Goal: Complete application form

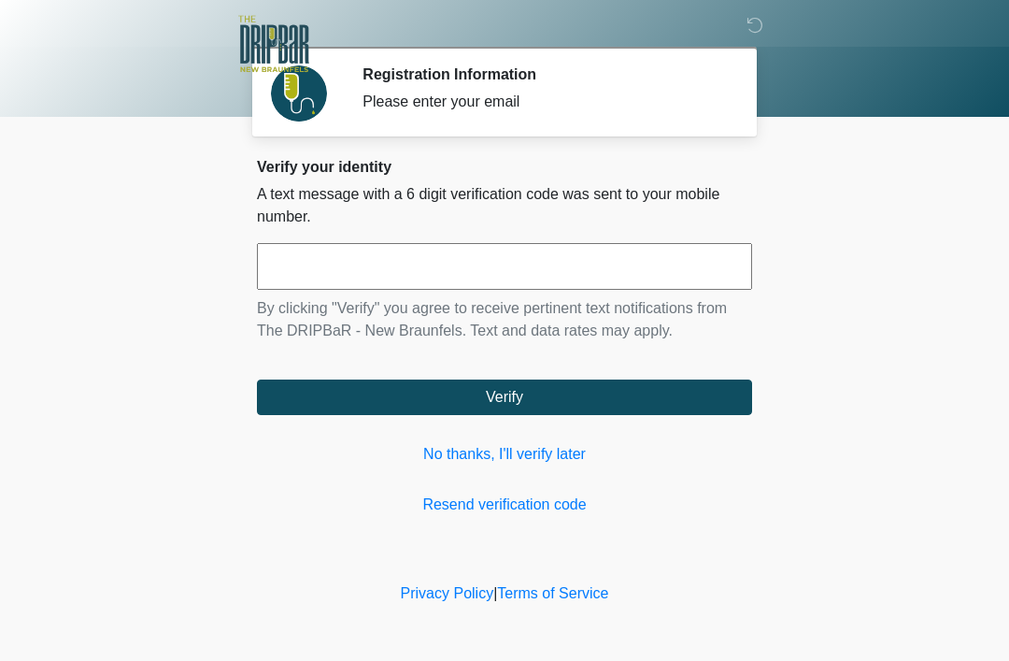
click at [534, 456] on link "No thanks, I'll verify later" at bounding box center [504, 454] width 495 height 22
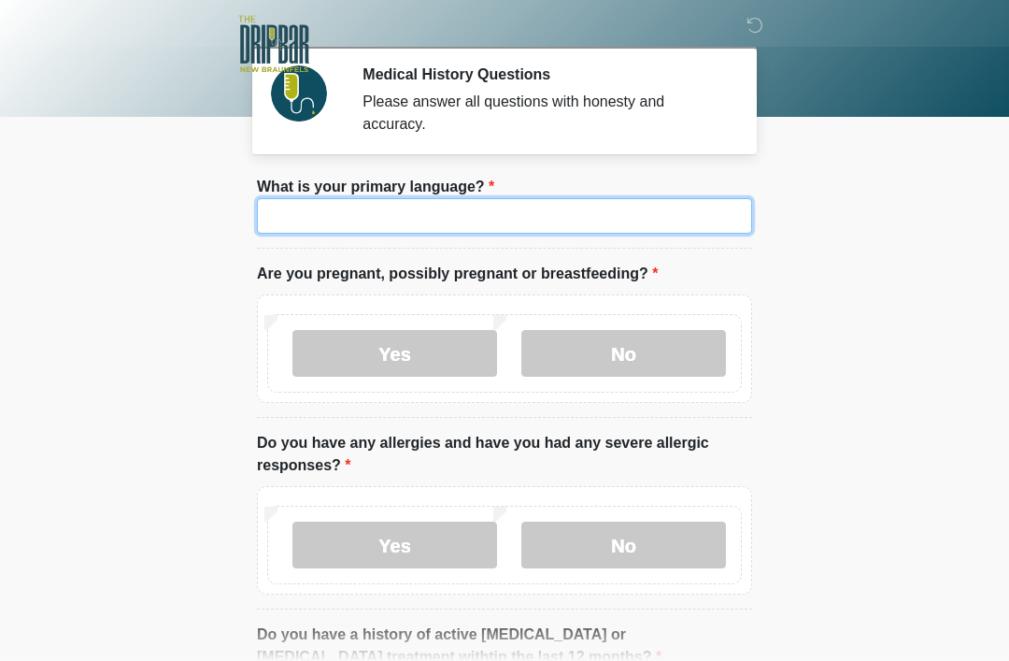
click at [630, 214] on input "What is your primary language?" at bounding box center [504, 216] width 495 height 36
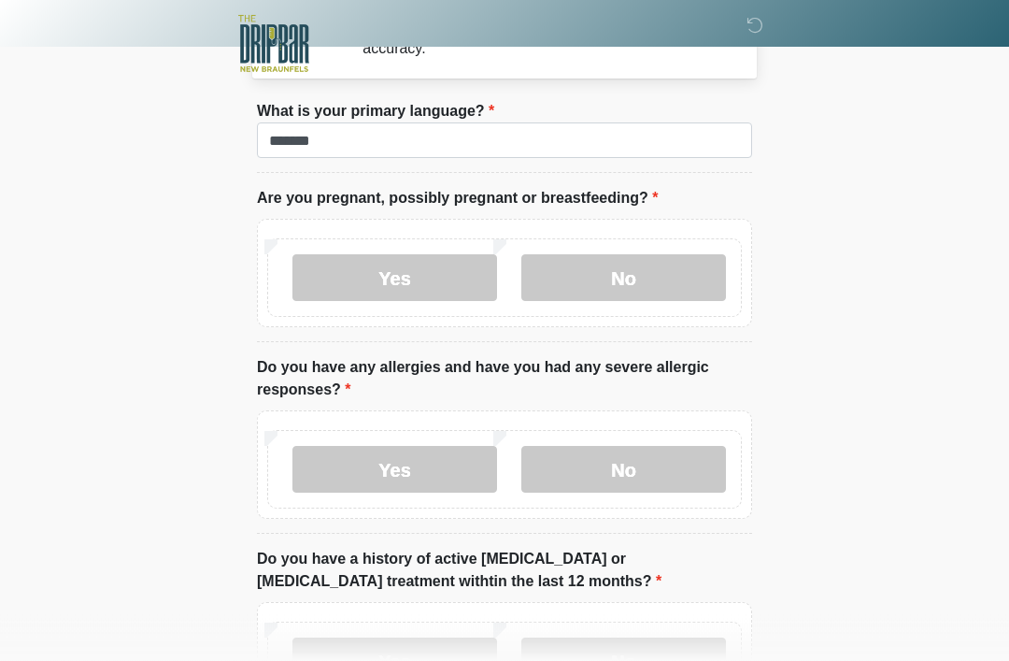
scroll to position [76, 0]
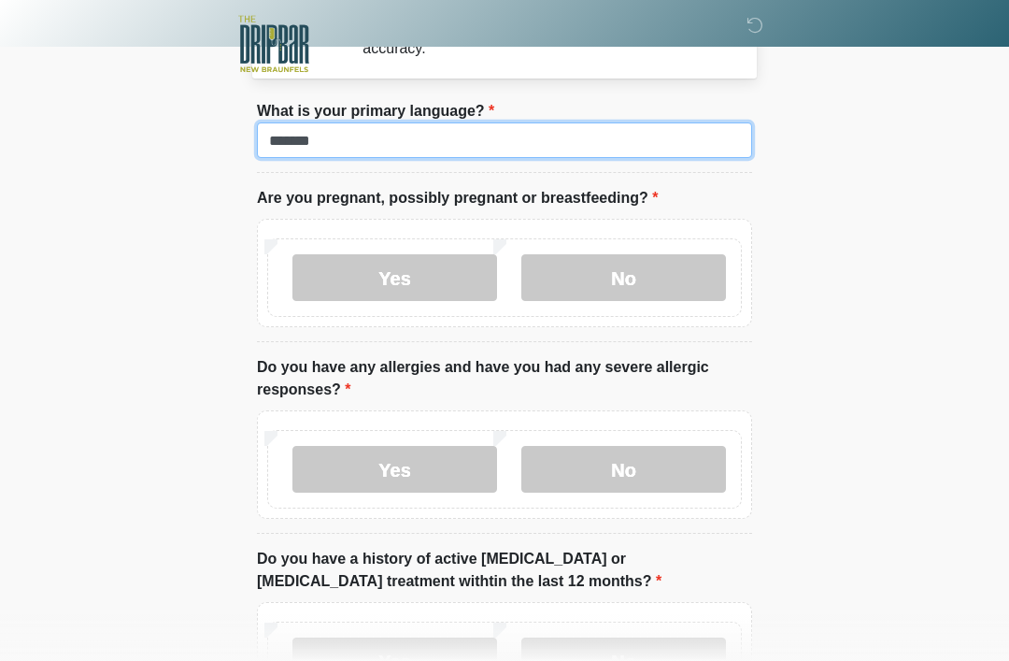
type input "*******"
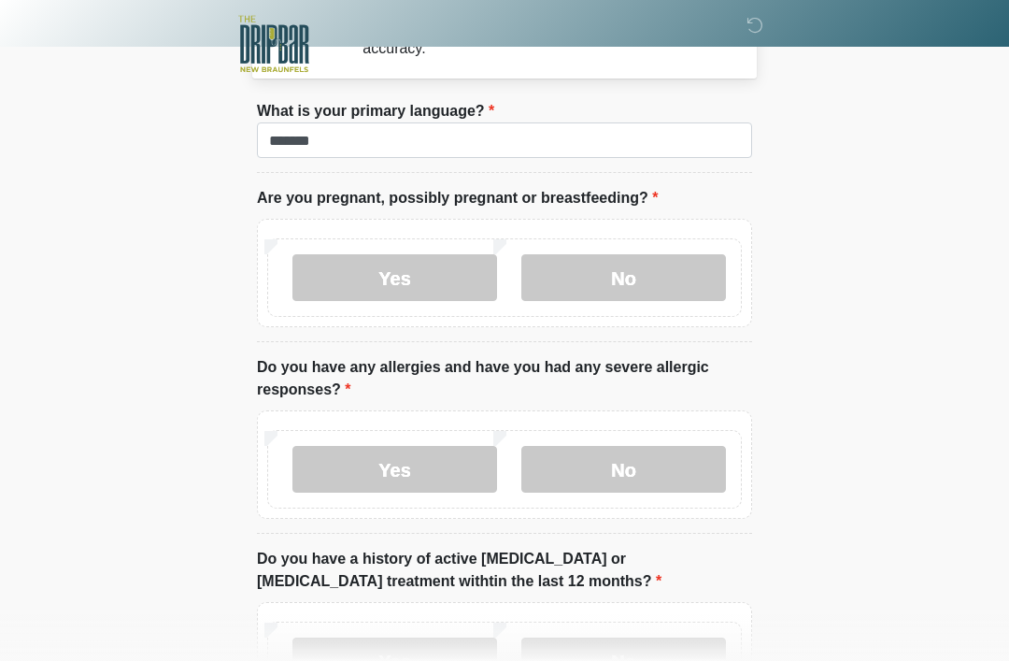
click at [675, 279] on label "No" at bounding box center [623, 277] width 205 height 47
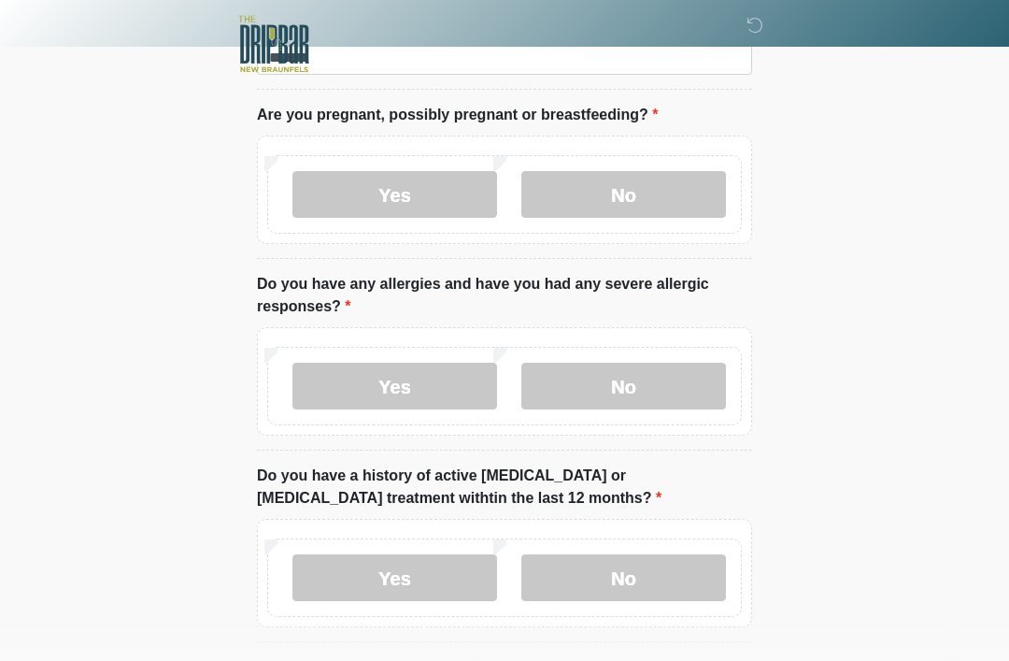
scroll to position [160, 0]
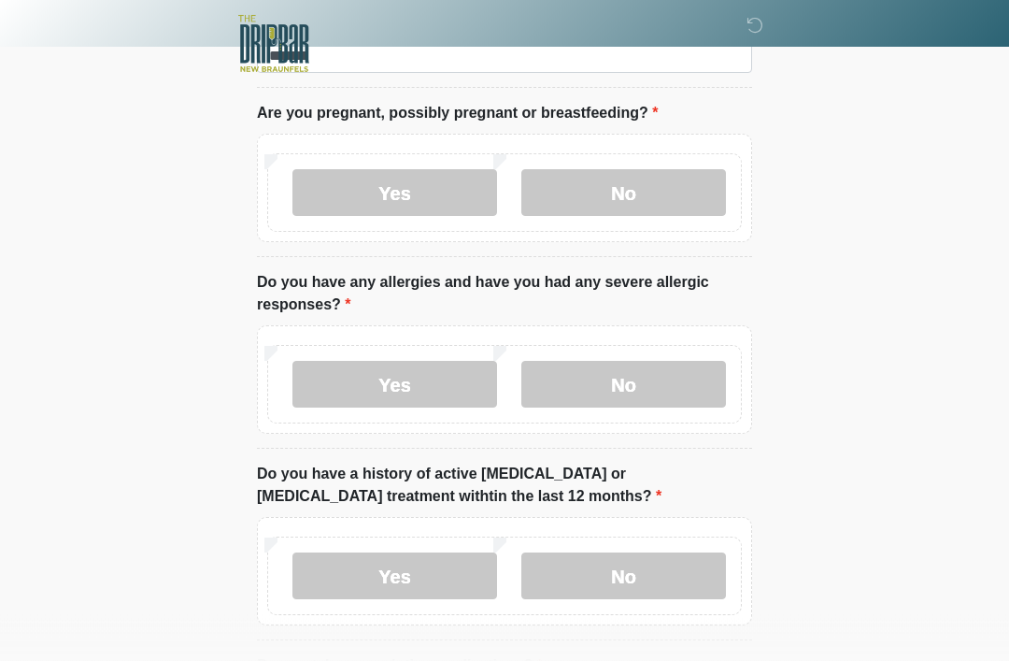
click at [665, 376] on label "No" at bounding box center [623, 385] width 205 height 47
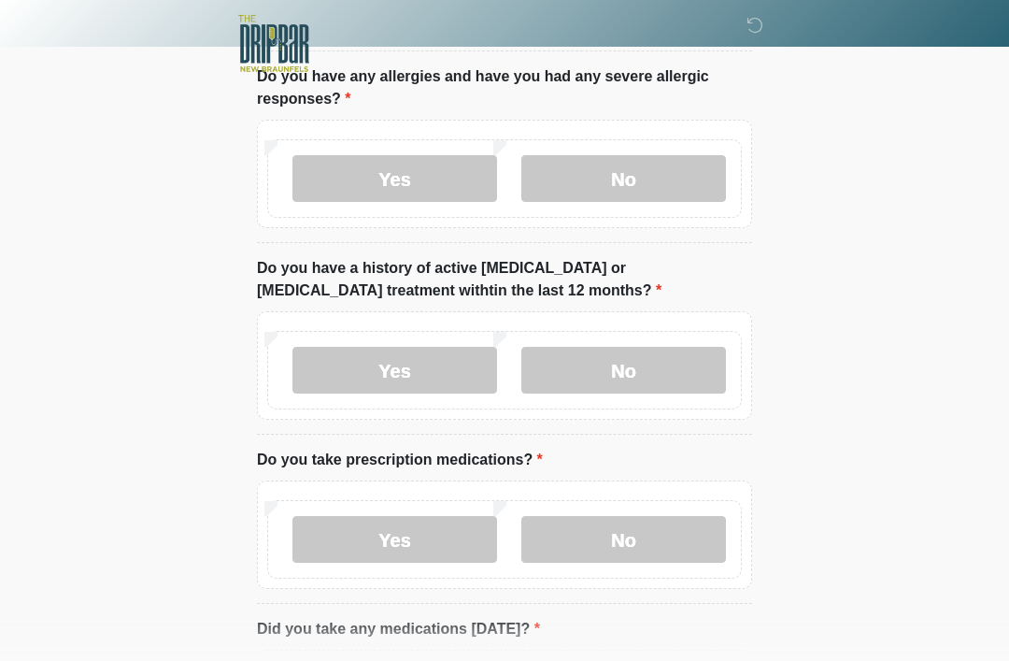
scroll to position [366, 0]
click at [656, 381] on label "No" at bounding box center [623, 370] width 205 height 47
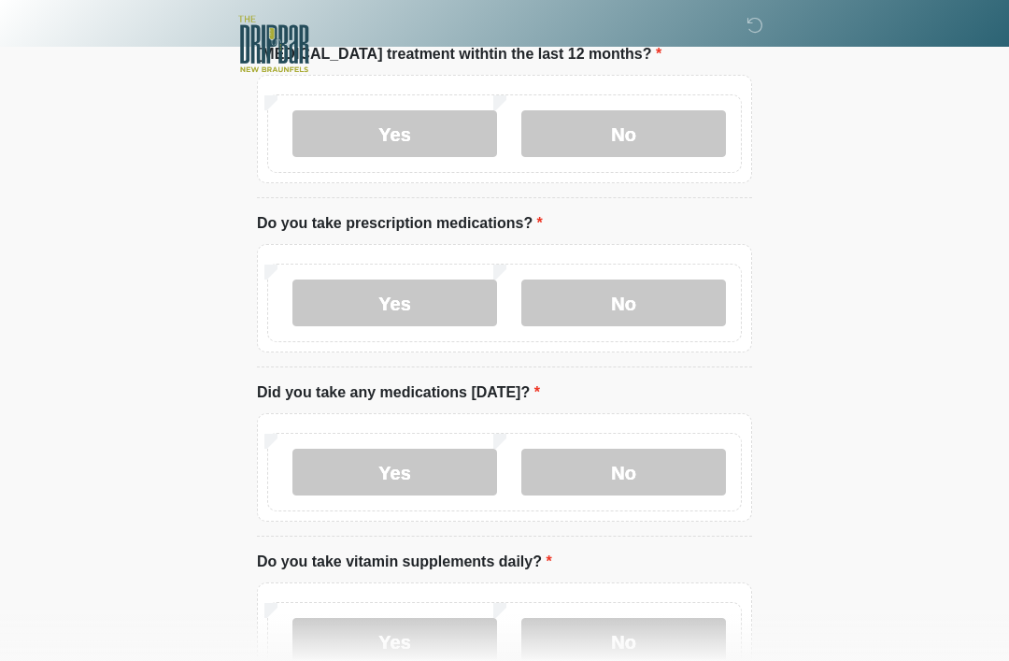
scroll to position [613, 0]
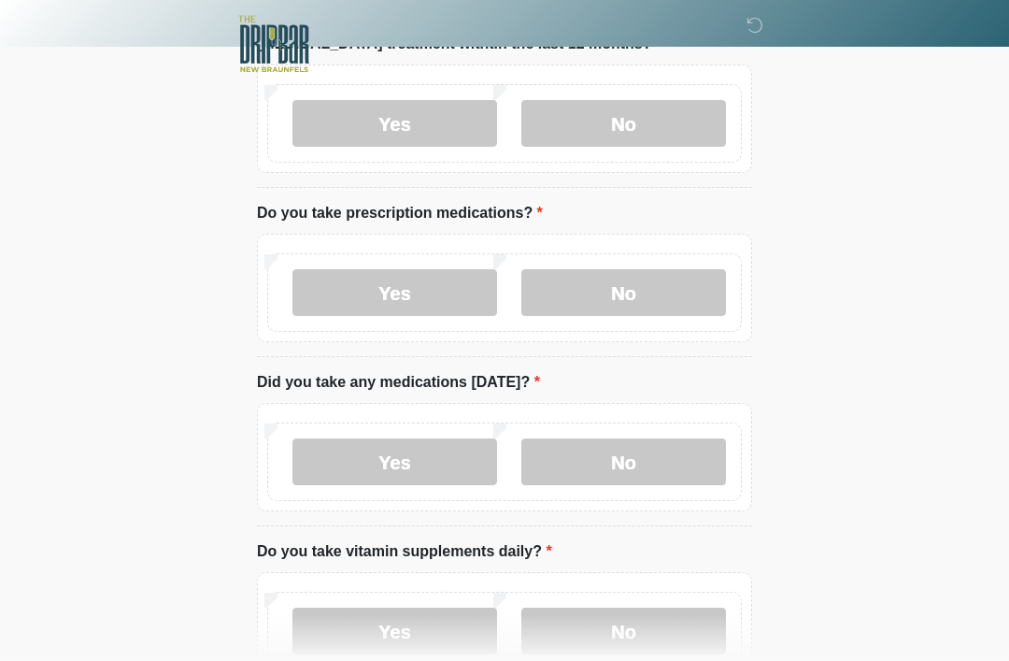
click at [685, 295] on label "No" at bounding box center [623, 292] width 205 height 47
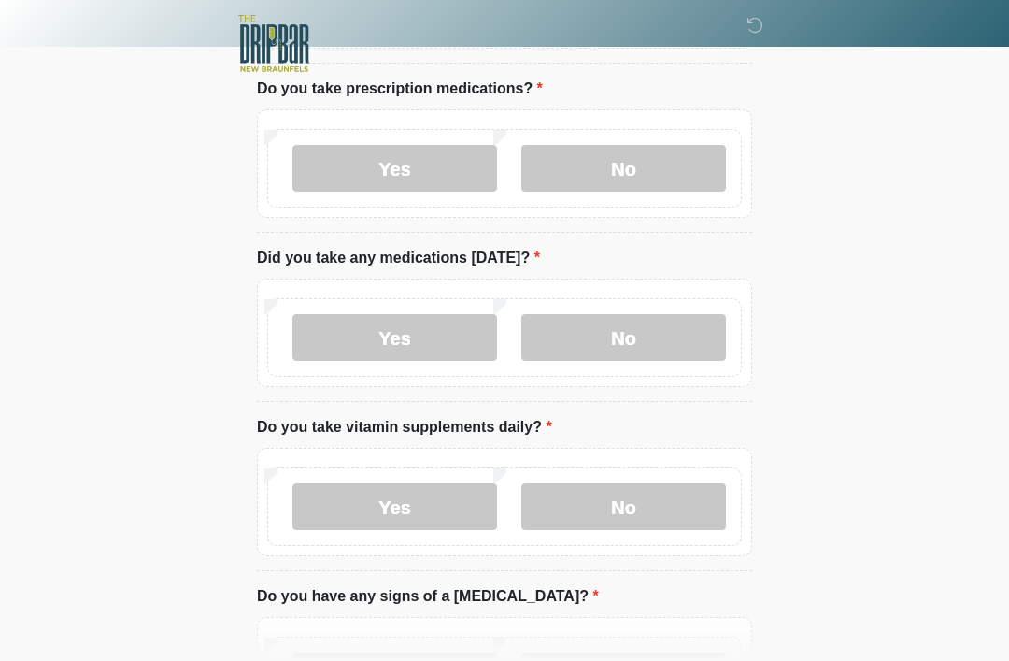
click at [658, 343] on label "No" at bounding box center [623, 338] width 205 height 47
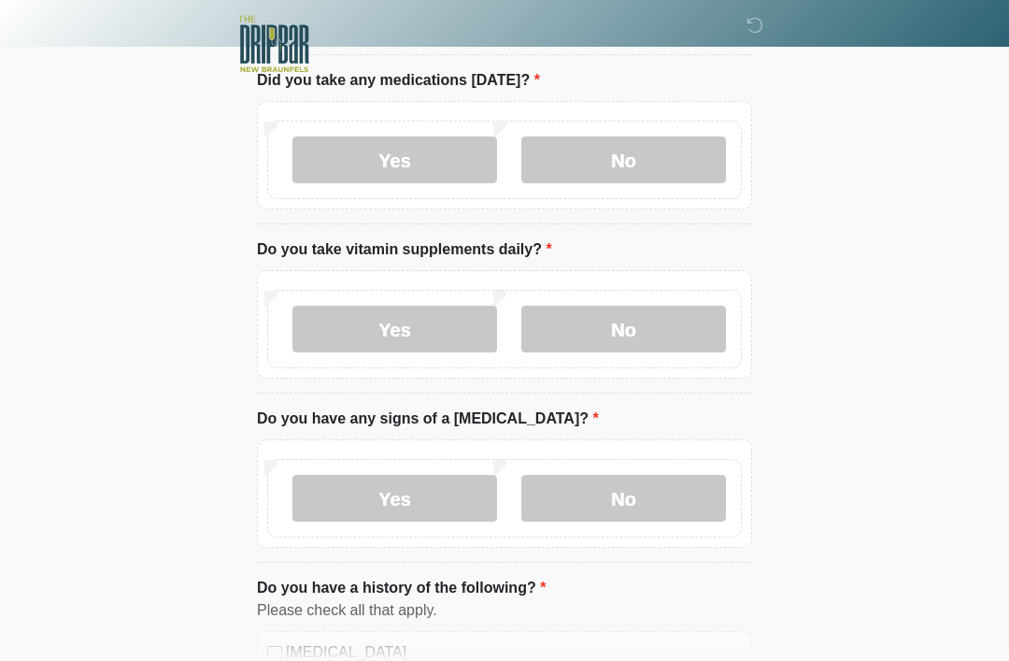
scroll to position [922, 0]
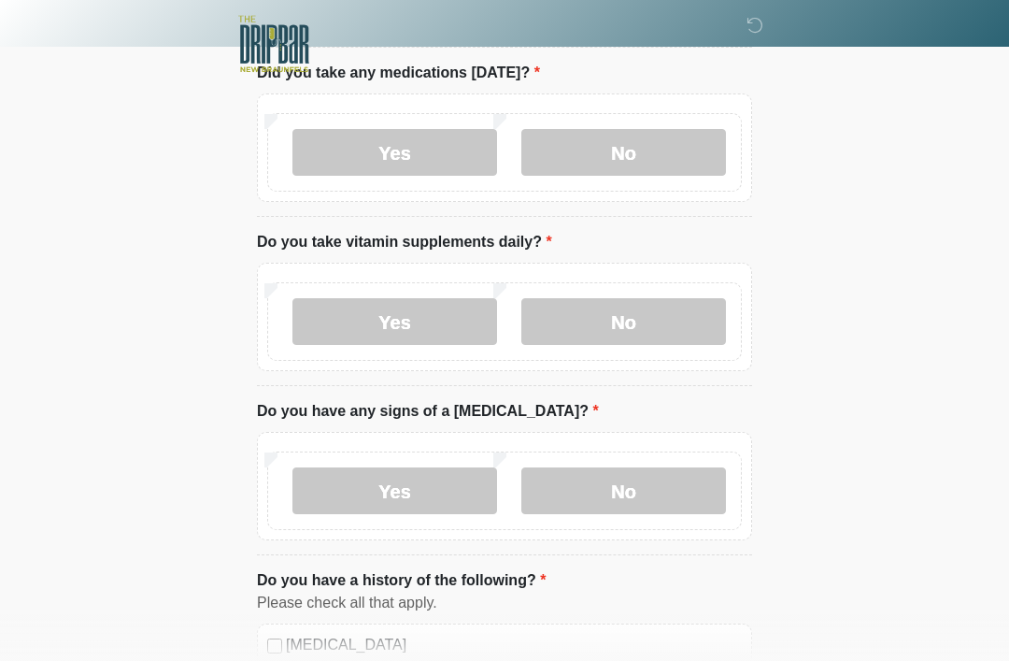
click at [456, 330] on label "Yes" at bounding box center [394, 321] width 205 height 47
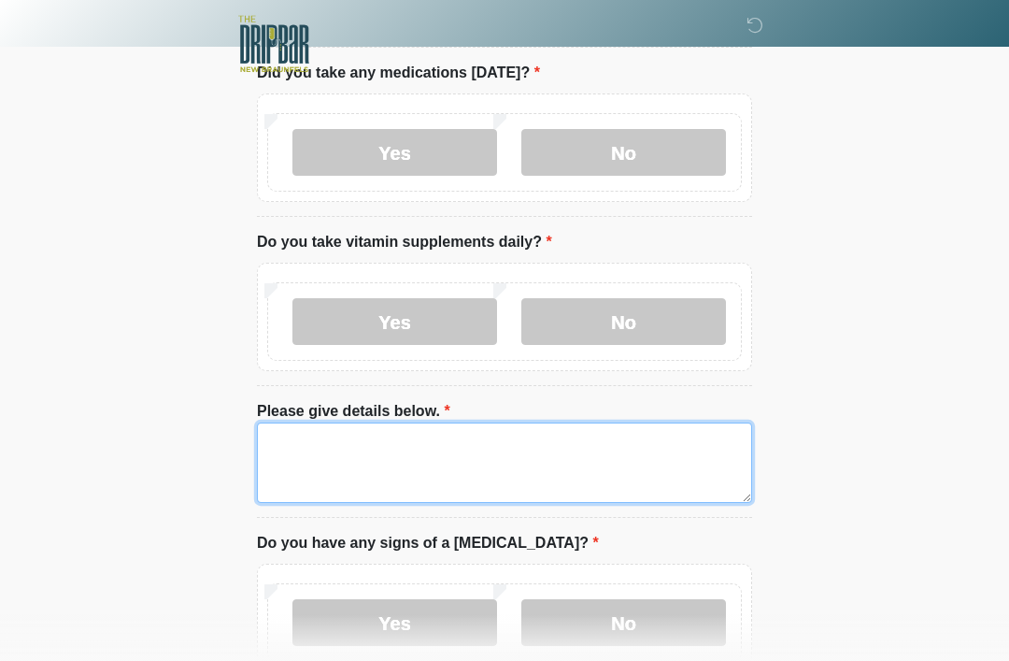
click at [479, 447] on textarea "Please give details below." at bounding box center [504, 462] width 495 height 80
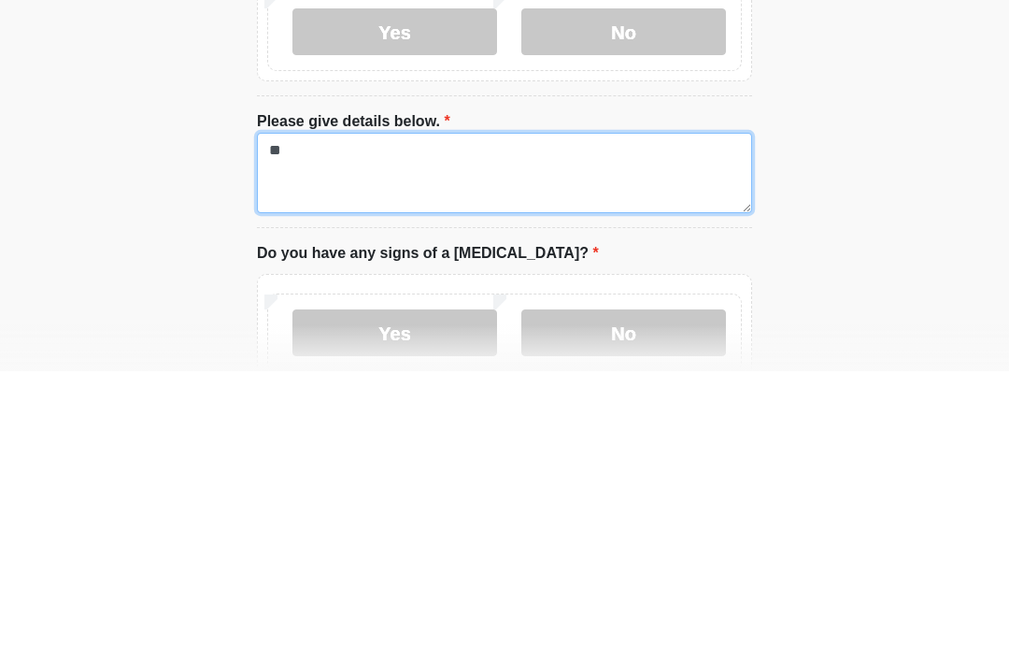
type textarea "*"
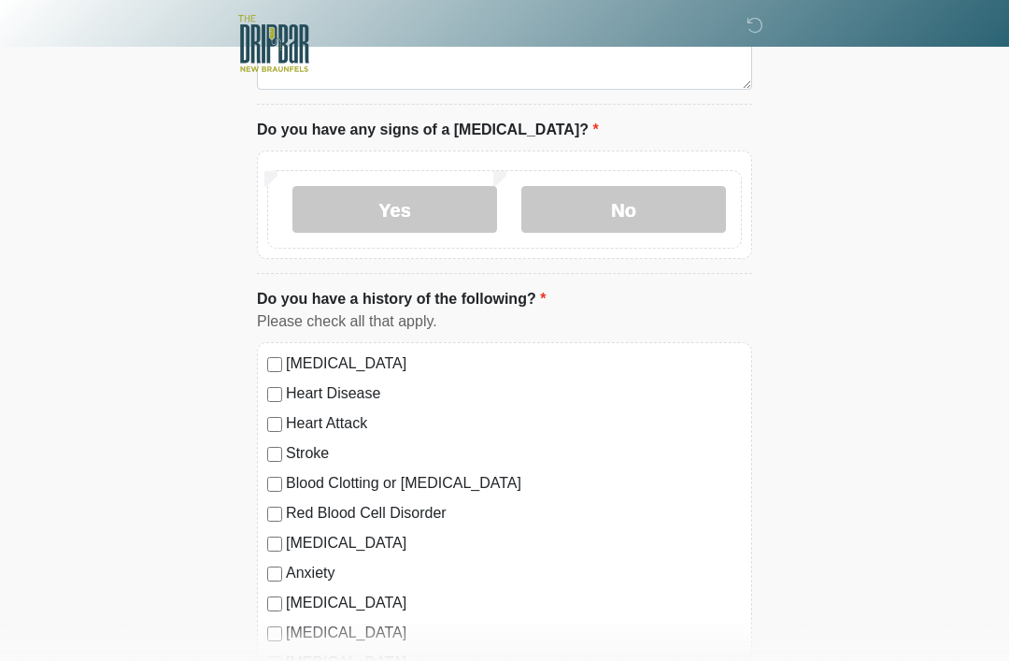
scroll to position [1346, 0]
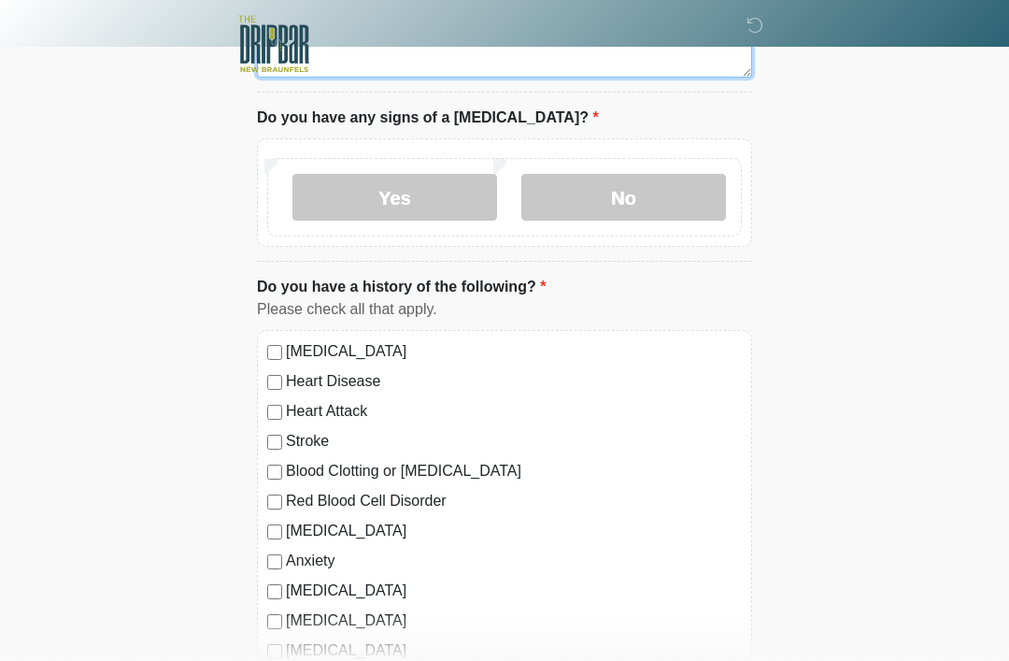
type textarea "**********"
click at [698, 192] on label "No" at bounding box center [623, 197] width 205 height 47
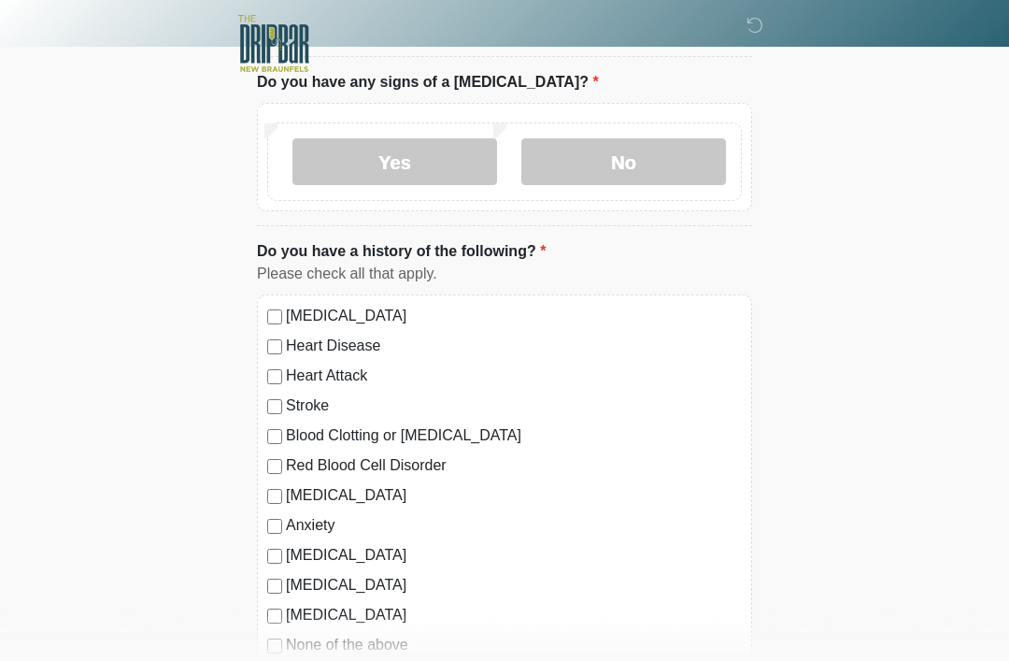
scroll to position [1442, 0]
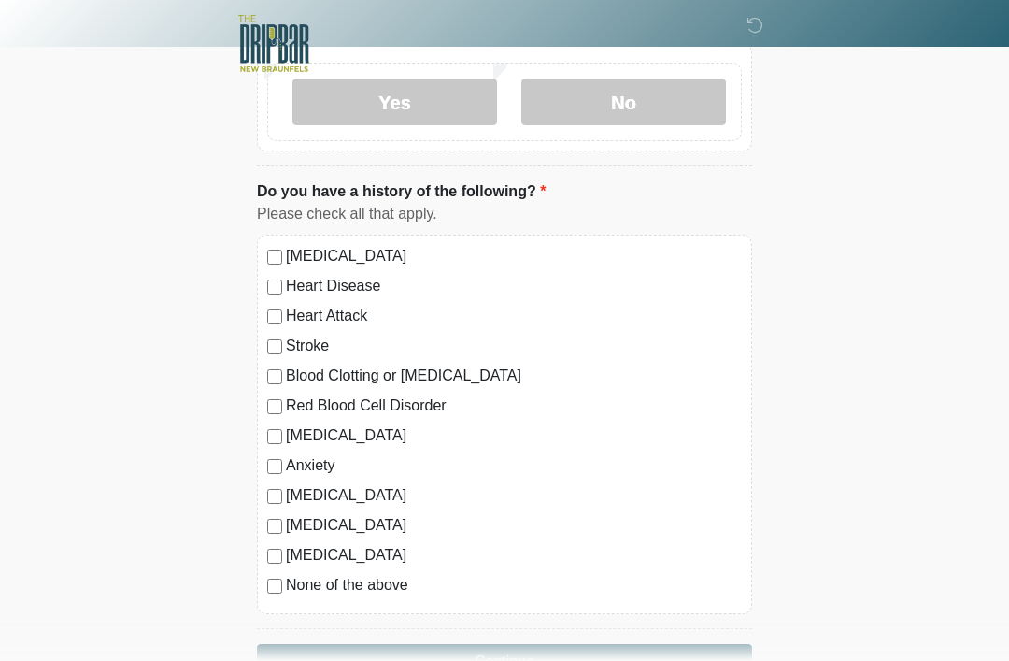
click at [263, 583] on div "High Blood Pressure Heart Disease Heart Attack Stroke Blood Clotting or Bleedin…" at bounding box center [504, 424] width 495 height 379
click at [415, 648] on button "Continue" at bounding box center [504, 663] width 495 height 36
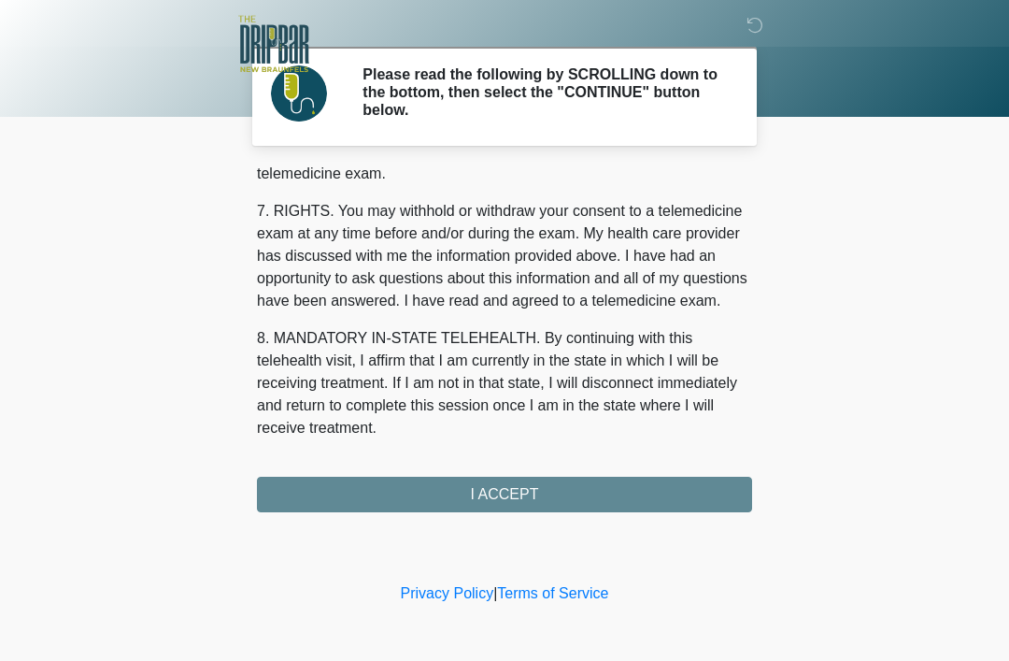
scroll to position [819, 0]
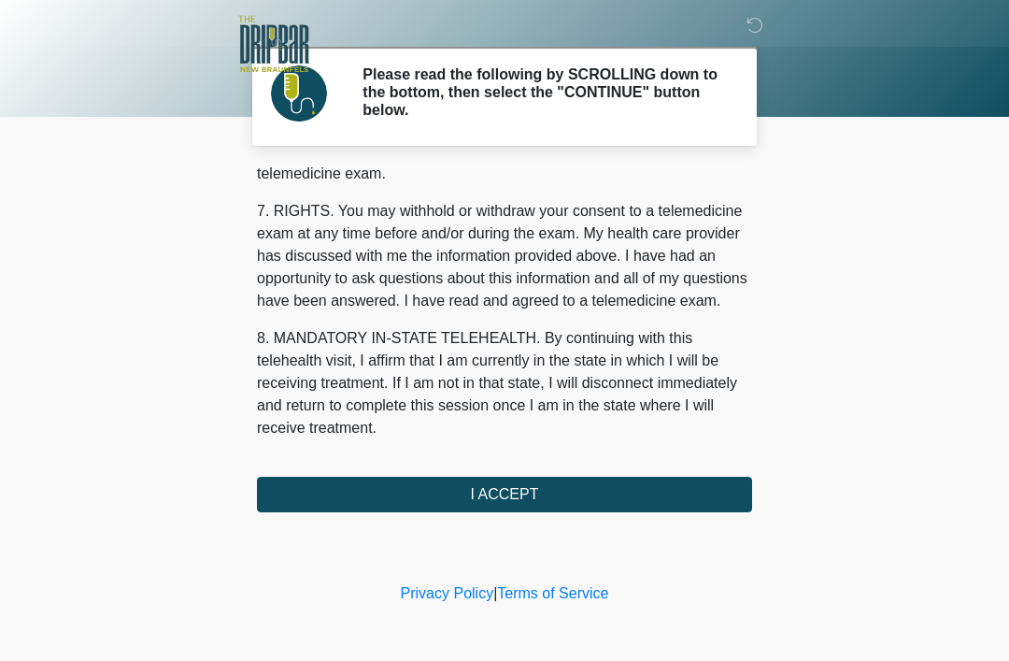
click at [537, 499] on button "I ACCEPT" at bounding box center [504, 495] width 495 height 36
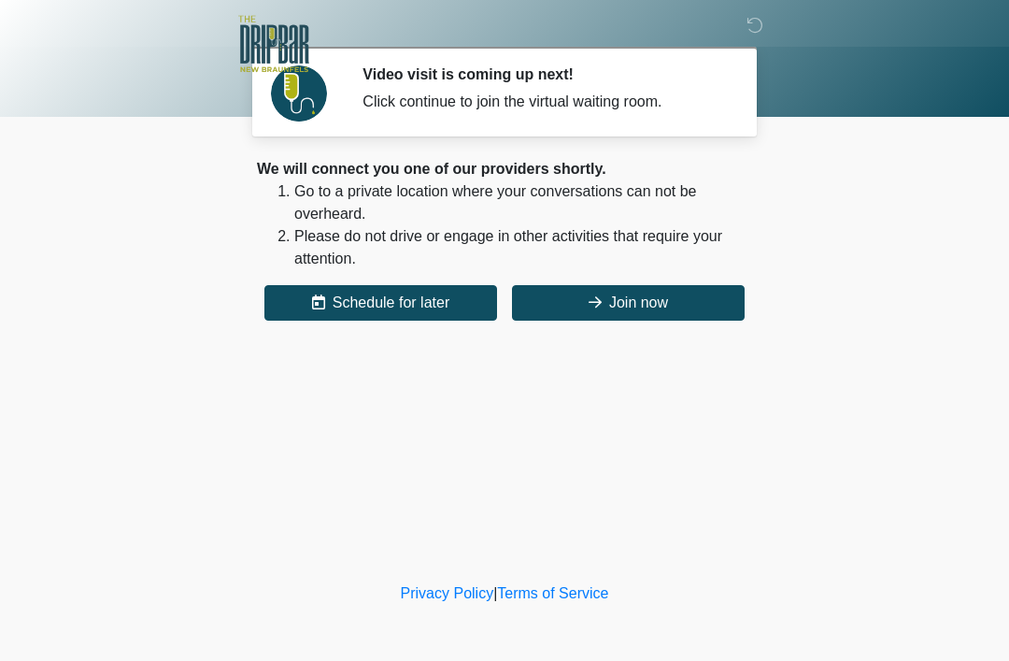
click at [672, 291] on button "Join now" at bounding box center [628, 303] width 233 height 36
